Goal: Task Accomplishment & Management: Use online tool/utility

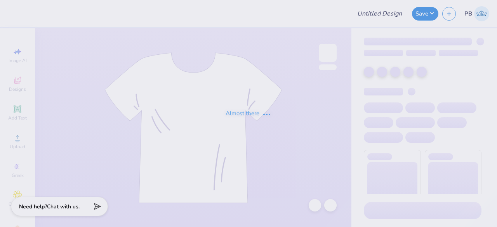
type input "Crewneck"
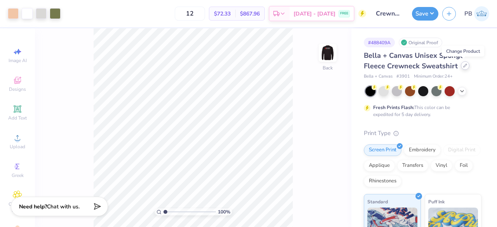
click at [461, 66] on div at bounding box center [465, 65] width 9 height 9
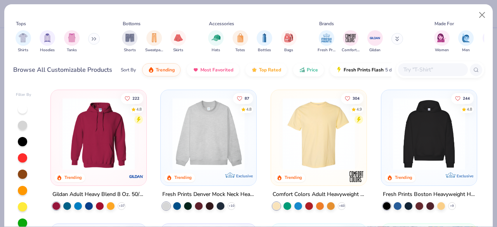
click at [423, 72] on input "text" at bounding box center [432, 69] width 60 height 9
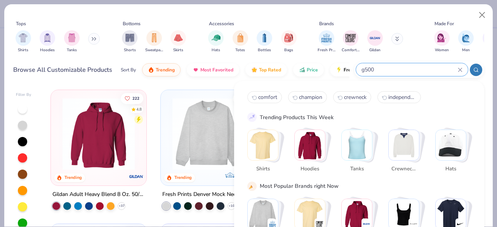
type input "g500"
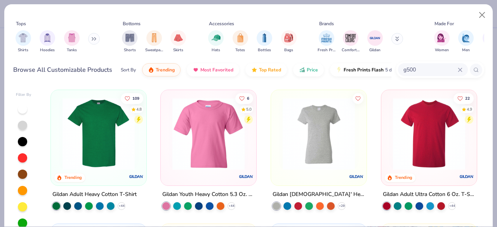
click at [95, 111] on img at bounding box center [99, 134] width 80 height 72
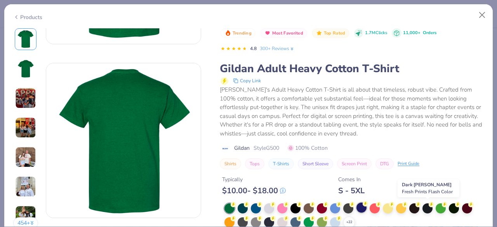
scroll to position [141, 0]
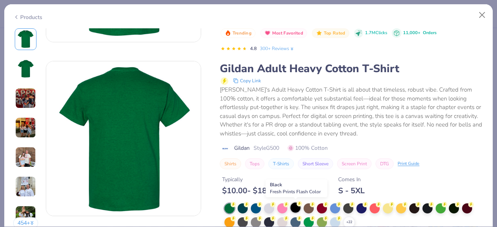
click at [294, 208] on div at bounding box center [295, 208] width 10 height 10
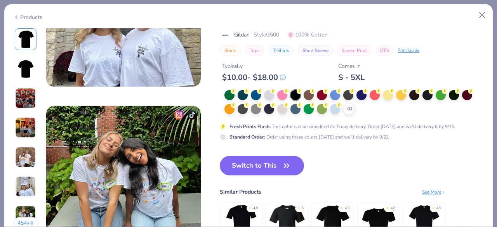
scroll to position [968, 0]
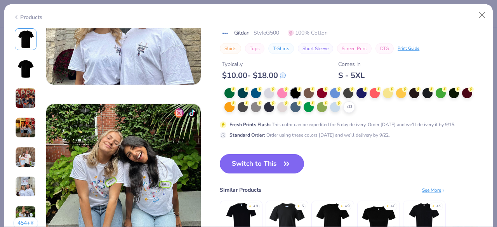
click at [262, 161] on button "Switch to This" at bounding box center [262, 163] width 84 height 19
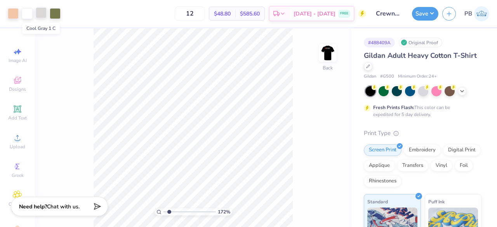
click at [40, 10] on div at bounding box center [41, 12] width 11 height 11
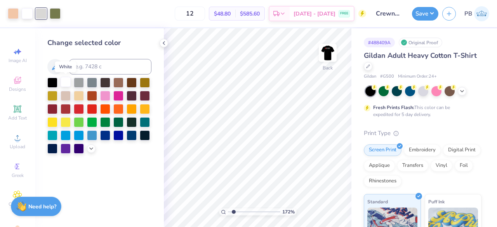
click at [63, 85] on div at bounding box center [66, 82] width 10 height 10
click at [40, 15] on div at bounding box center [41, 12] width 11 height 11
click at [64, 80] on div at bounding box center [66, 82] width 10 height 10
click at [57, 14] on div at bounding box center [55, 12] width 11 height 11
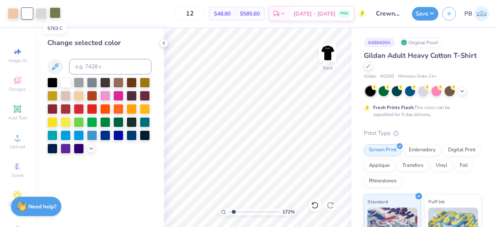
type input "1.72277361650956"
click at [89, 69] on input at bounding box center [110, 67] width 82 height 16
type input "474"
type input "1.72277361650956"
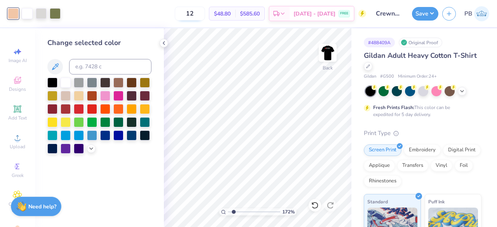
click at [205, 11] on input "12" at bounding box center [190, 14] width 30 height 14
type input "1"
type input "50"
click at [428, 14] on button "Save" at bounding box center [425, 13] width 26 height 14
type input "1.72277361650956"
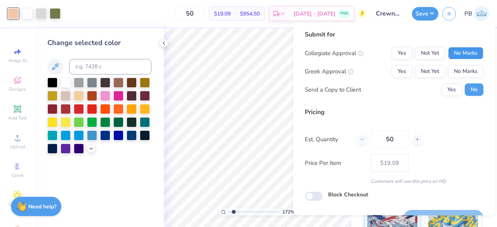
click at [464, 56] on button "No Marks" at bounding box center [465, 53] width 35 height 12
click at [456, 73] on button "No Marks" at bounding box center [465, 71] width 35 height 12
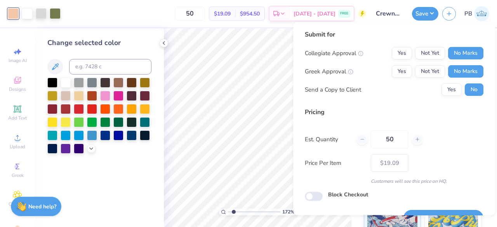
scroll to position [18, 0]
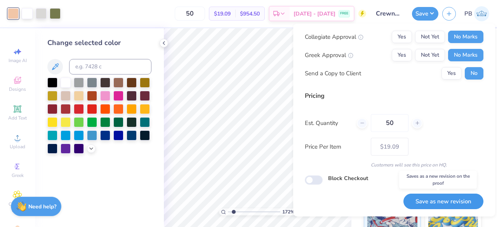
click at [431, 204] on button "Save as new revision" at bounding box center [443, 201] width 80 height 16
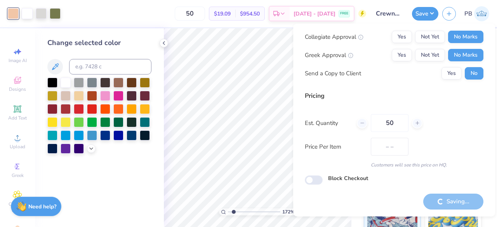
type input "$19.09"
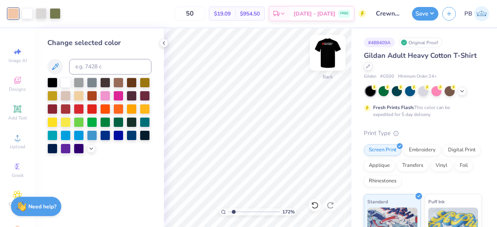
click at [331, 49] on img at bounding box center [327, 52] width 31 height 31
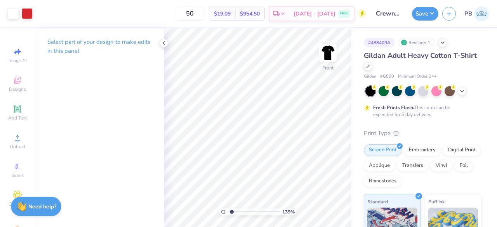
type input "1.38888218397315"
